Goal: Check status

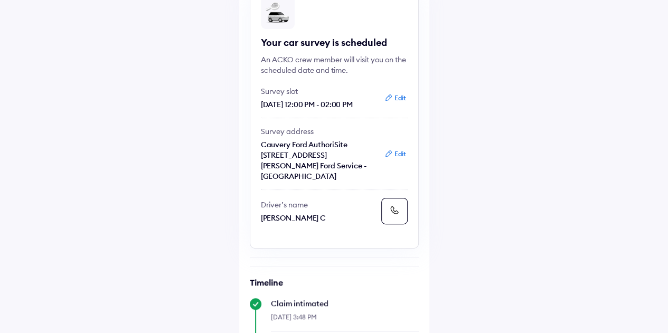
scroll to position [106, 0]
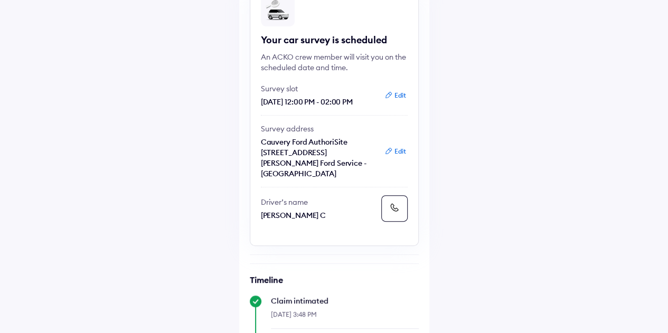
click at [398, 154] on button "Edit" at bounding box center [395, 151] width 28 height 11
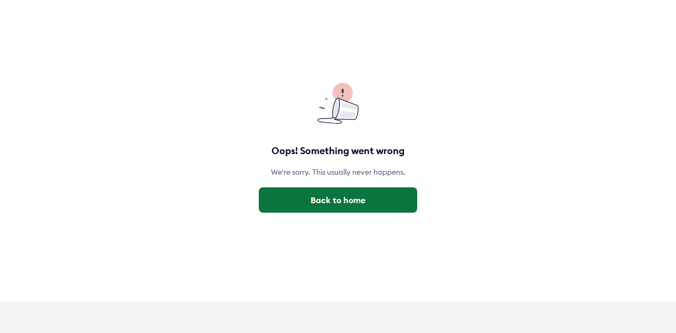
click at [365, 207] on button "Back to home" at bounding box center [338, 199] width 158 height 25
